Goal: Task Accomplishment & Management: Manage account settings

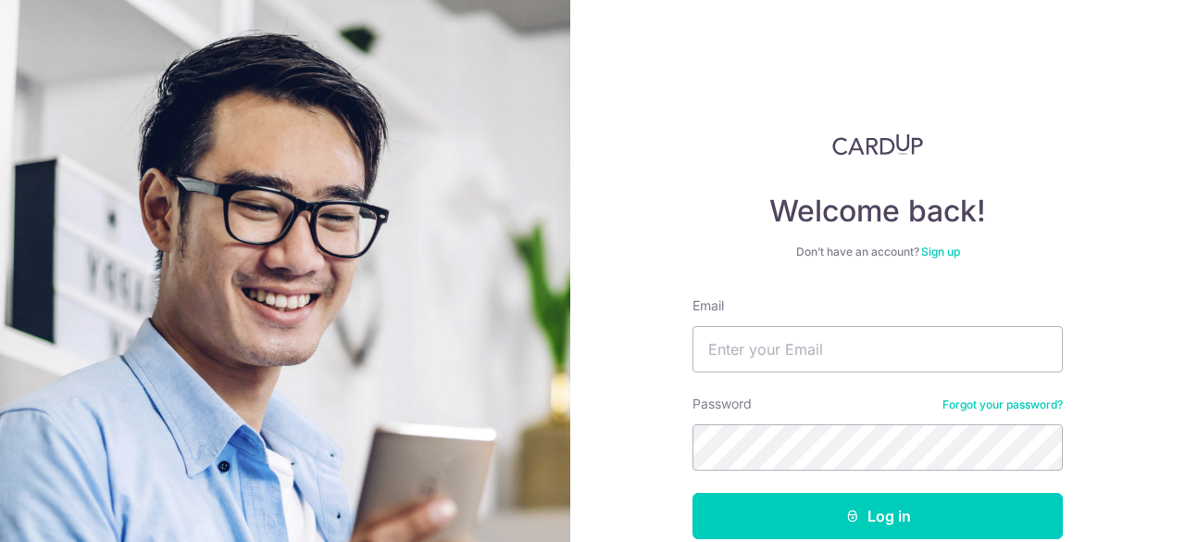
type input "[EMAIL_ADDRESS][DOMAIN_NAME]"
click at [692, 493] on button "Log in" at bounding box center [877, 516] width 370 height 46
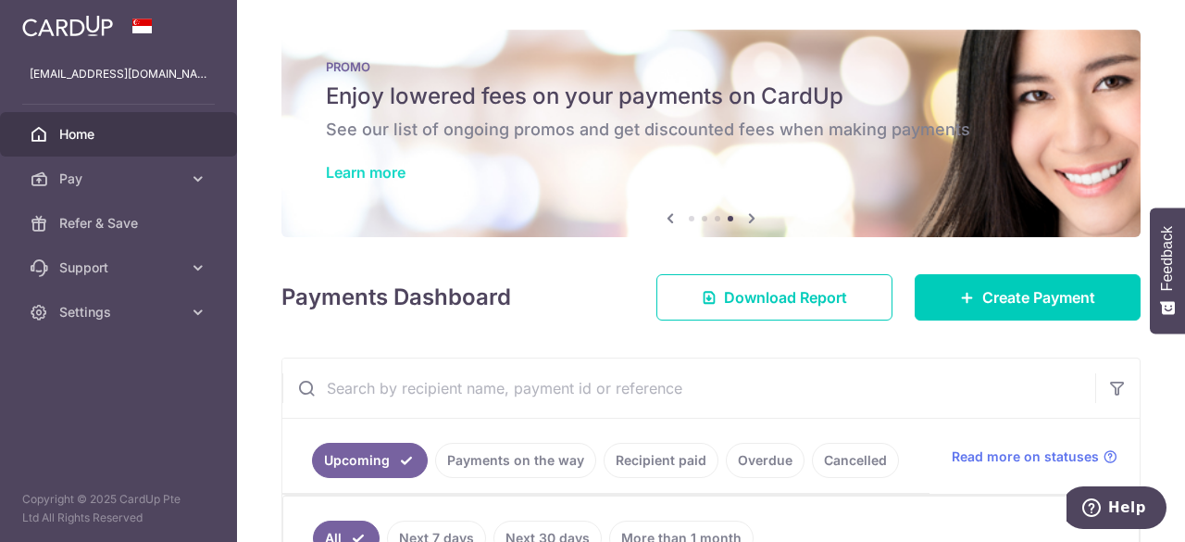
click at [389, 169] on link "Learn more" at bounding box center [366, 172] width 80 height 19
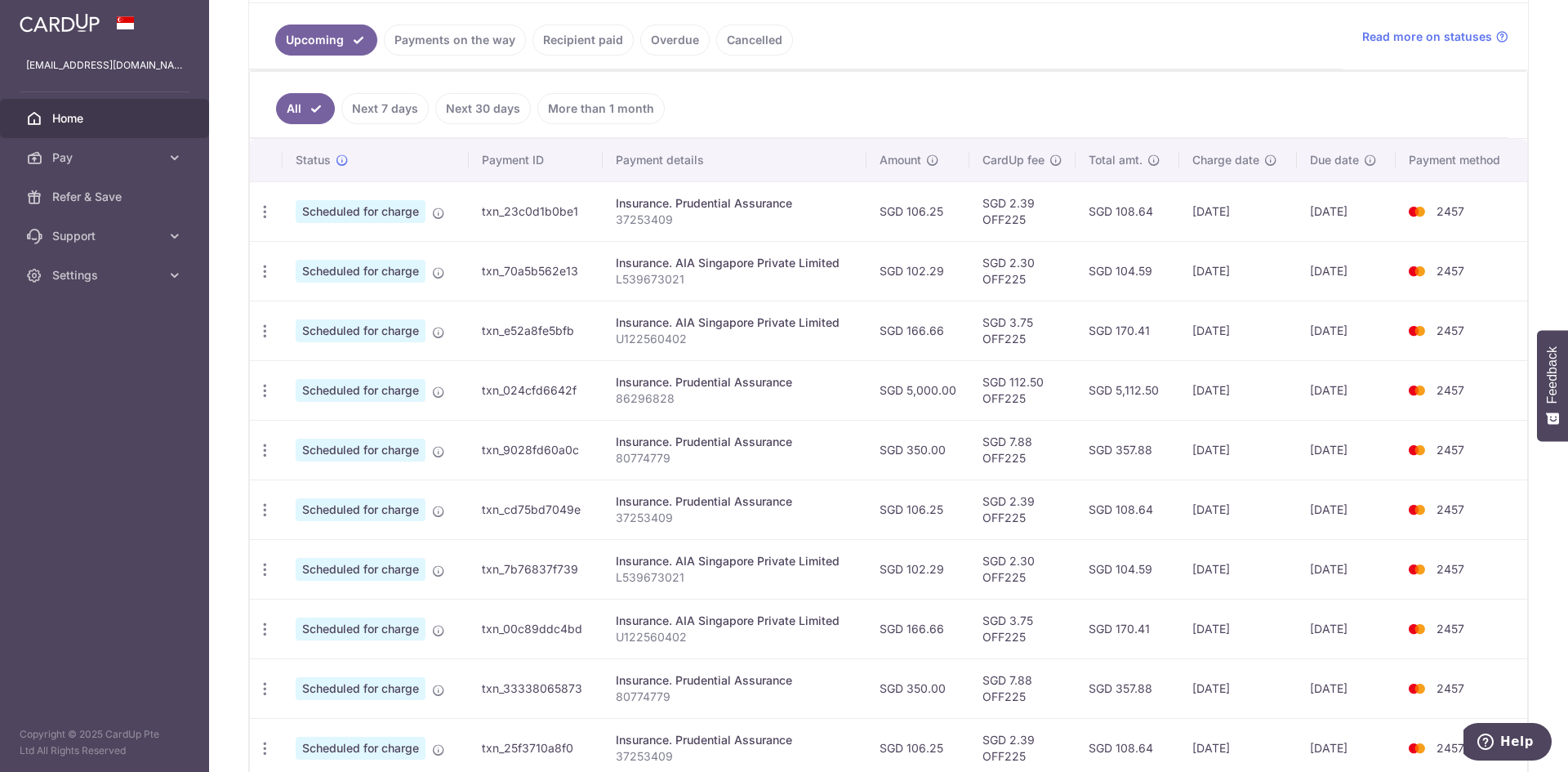
scroll to position [369, 0]
